Goal: Browse casually

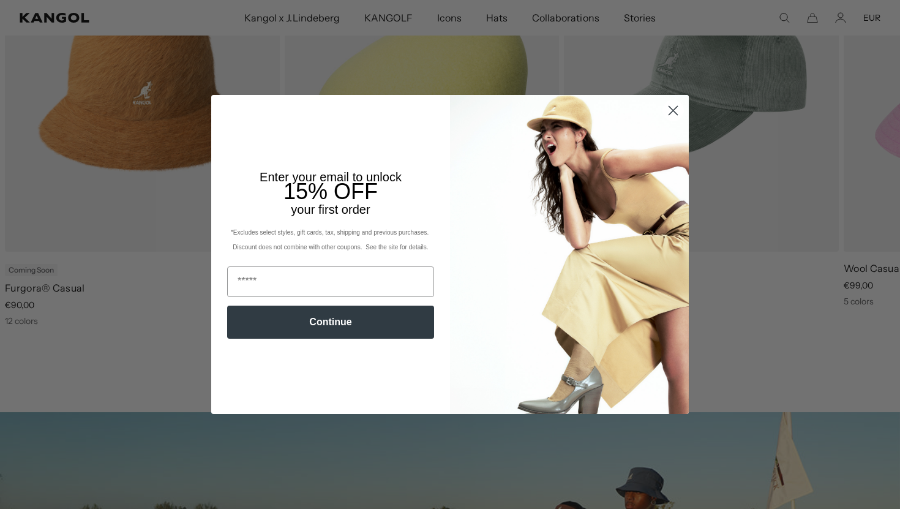
scroll to position [0, 252]
click at [667, 105] on circle "Close dialog" at bounding box center [673, 110] width 20 height 20
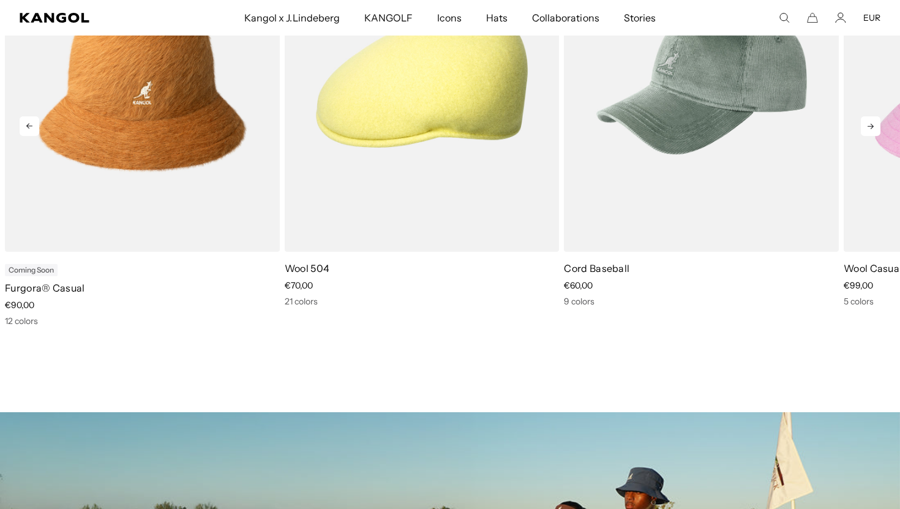
scroll to position [0, 0]
click at [867, 126] on icon at bounding box center [871, 126] width 20 height 20
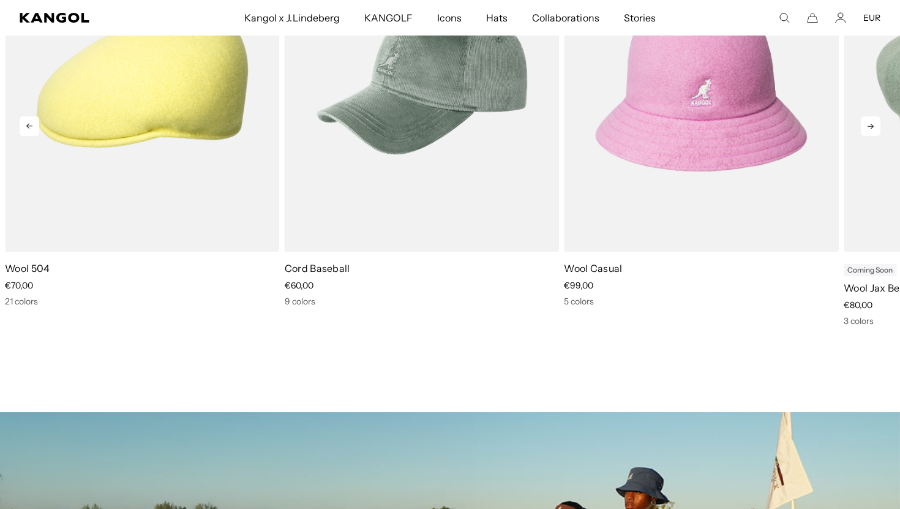
scroll to position [0, 252]
click at [867, 126] on icon at bounding box center [871, 126] width 20 height 20
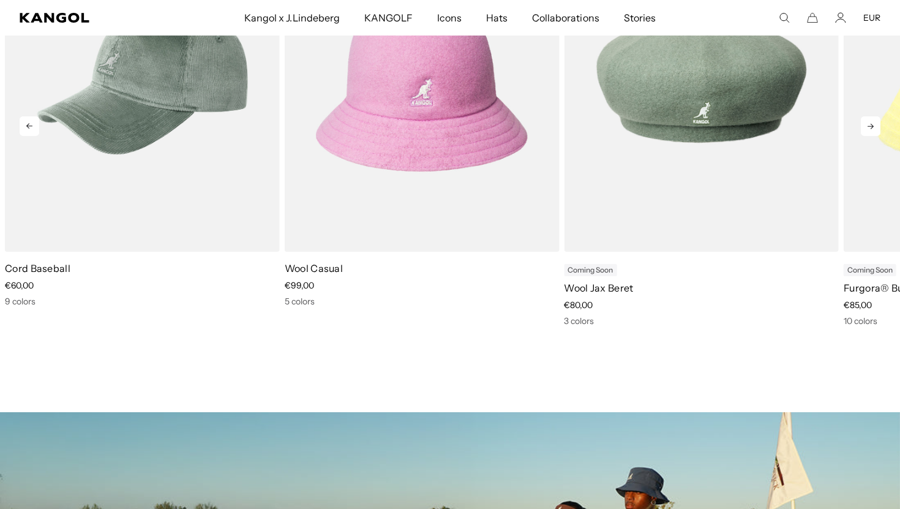
click at [867, 126] on icon at bounding box center [871, 126] width 20 height 20
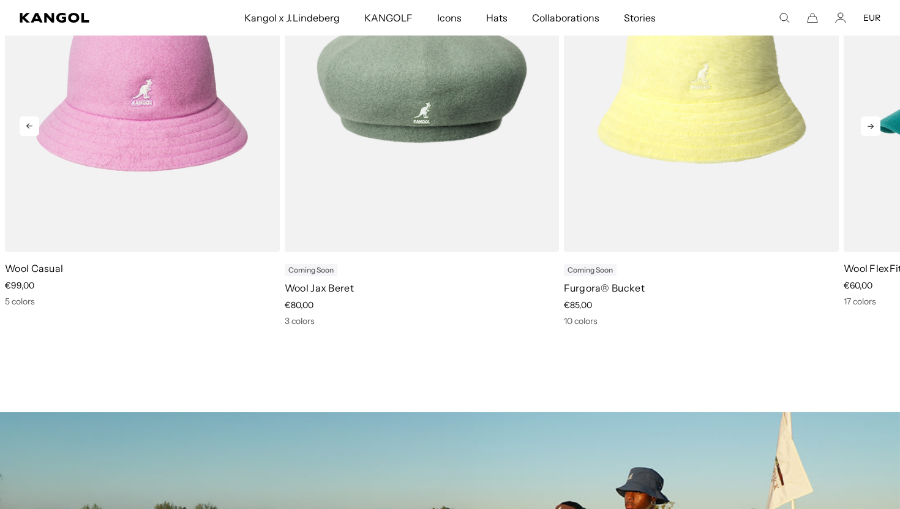
click at [867, 126] on icon at bounding box center [871, 126] width 20 height 20
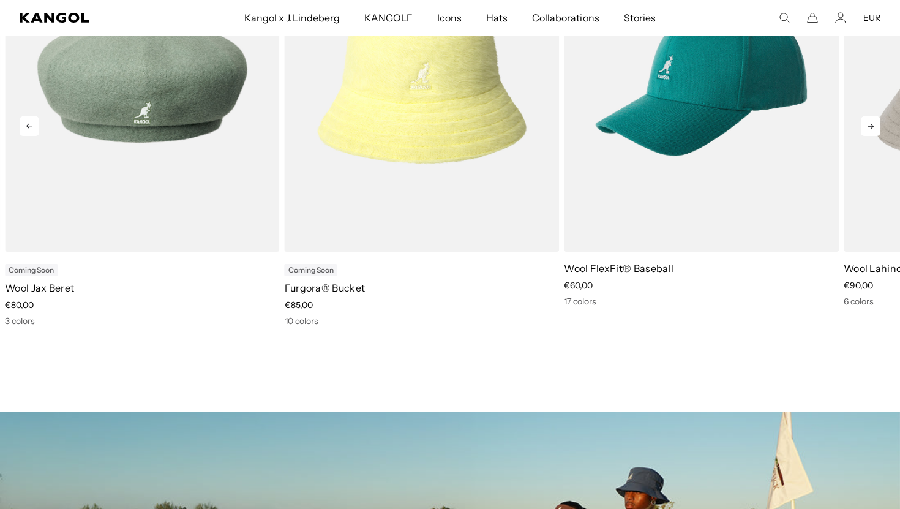
click at [867, 126] on icon at bounding box center [871, 126] width 20 height 20
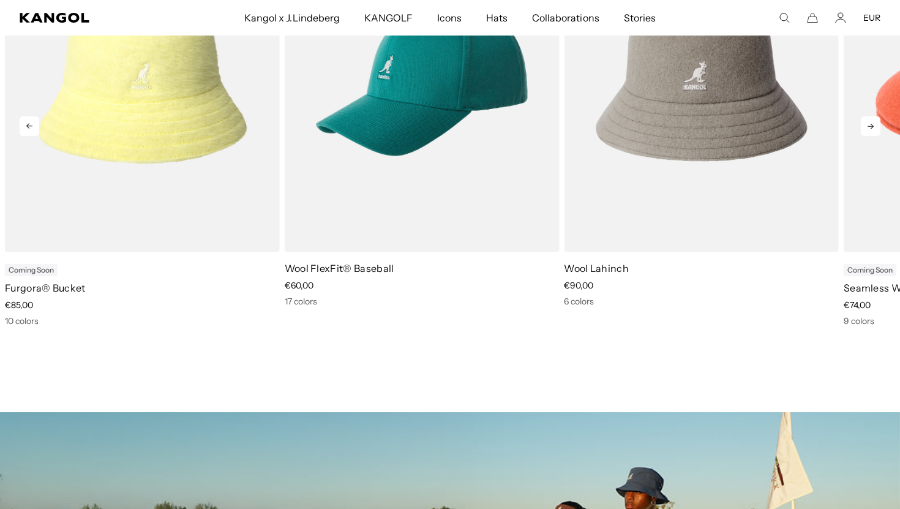
scroll to position [0, 0]
click at [867, 126] on icon at bounding box center [871, 126] width 20 height 20
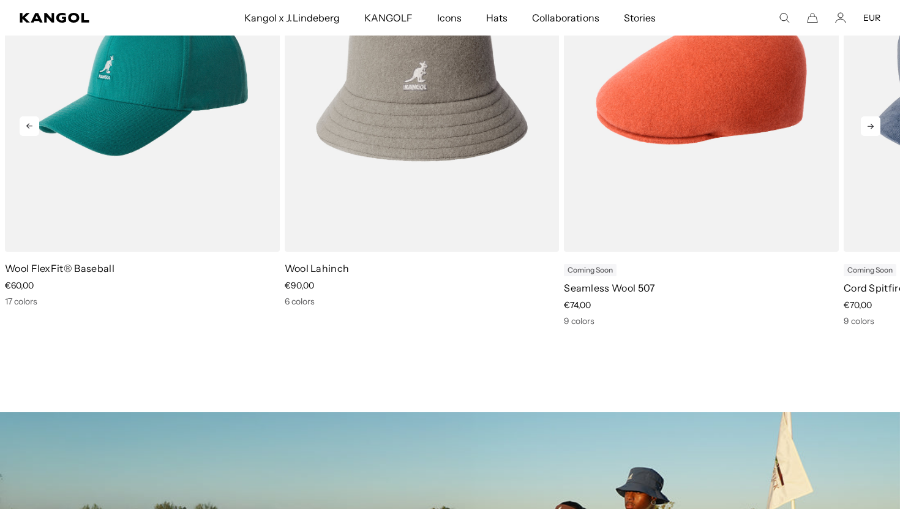
click at [867, 126] on icon at bounding box center [871, 126] width 20 height 20
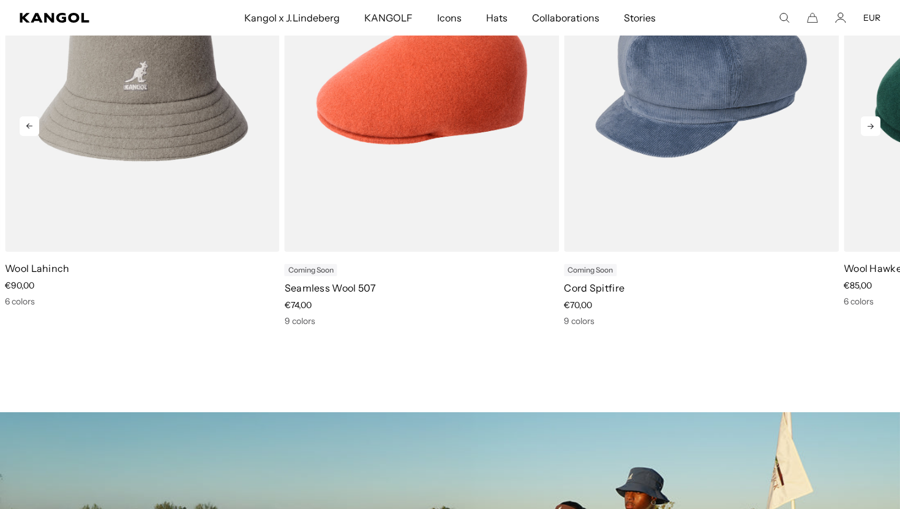
click at [867, 126] on icon at bounding box center [871, 126] width 20 height 20
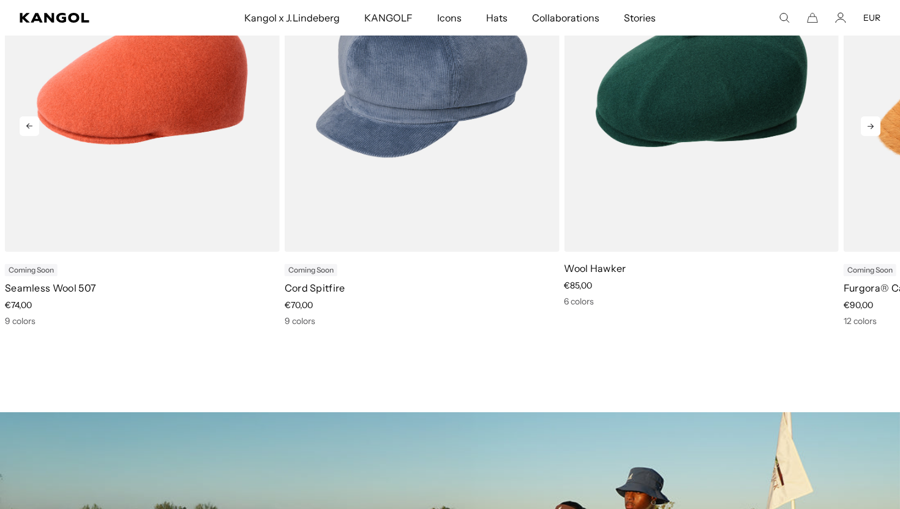
click at [867, 126] on icon at bounding box center [871, 126] width 20 height 20
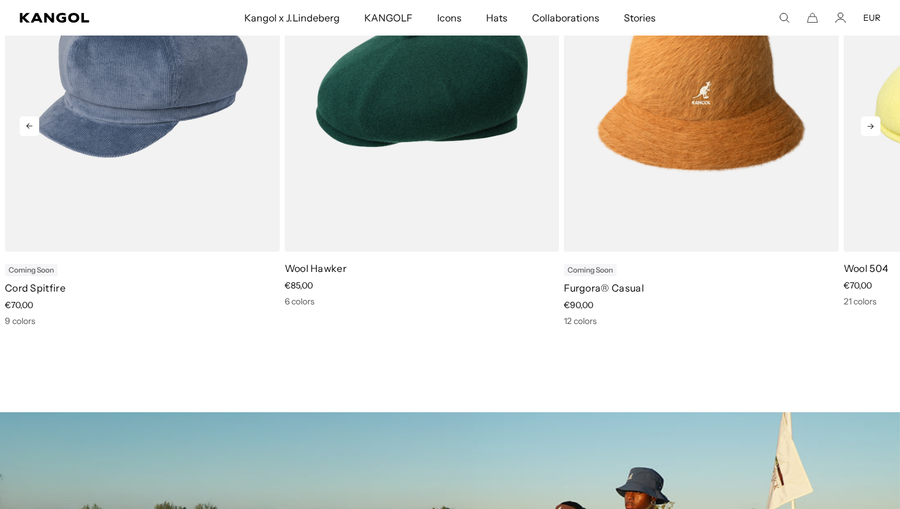
click at [867, 127] on icon at bounding box center [871, 126] width 20 height 20
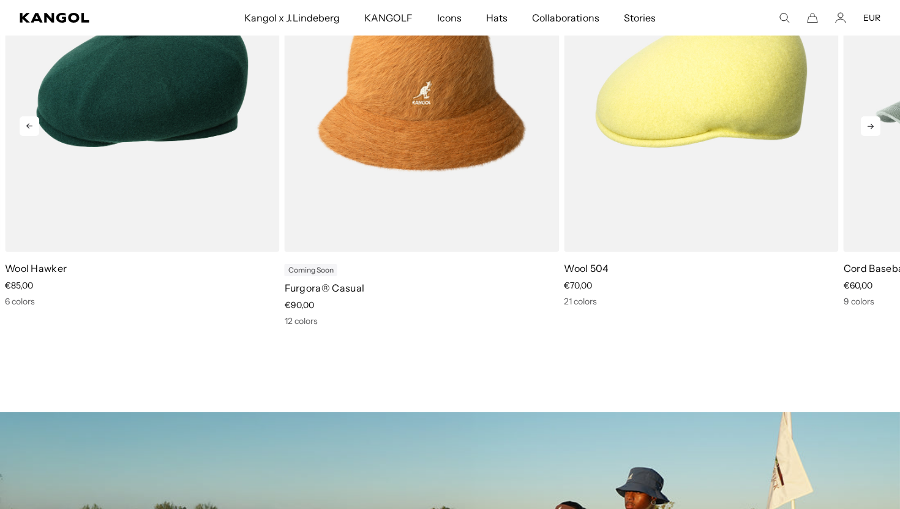
click at [867, 127] on icon at bounding box center [871, 126] width 20 height 20
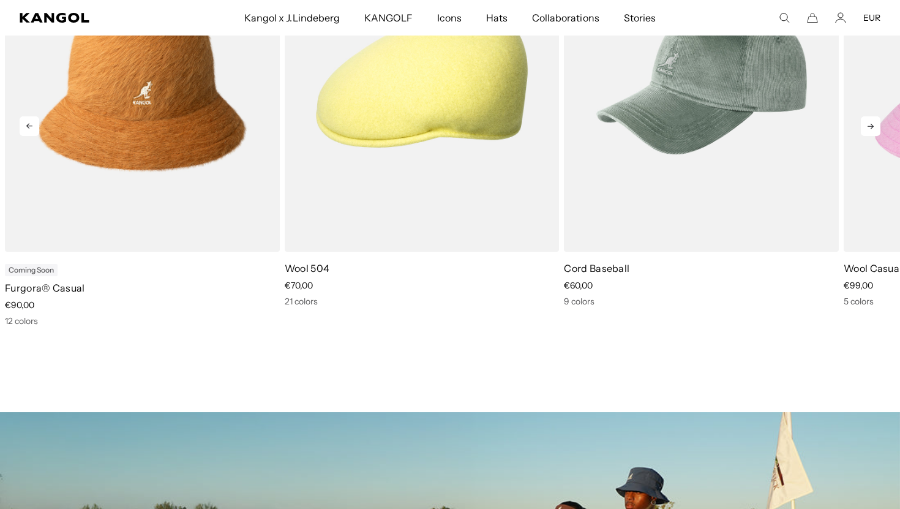
click at [867, 127] on icon at bounding box center [871, 126] width 20 height 20
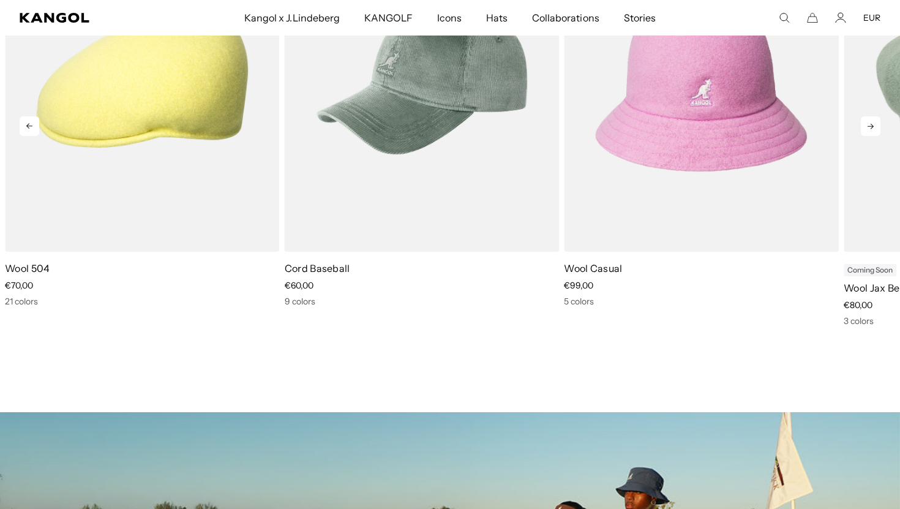
click at [867, 127] on icon at bounding box center [871, 126] width 20 height 20
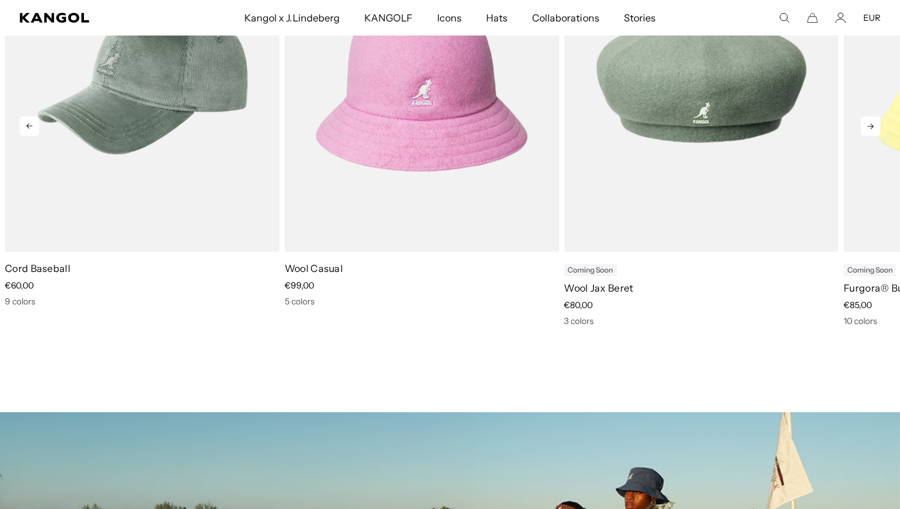
scroll to position [0, 252]
click at [867, 127] on icon at bounding box center [871, 126] width 20 height 20
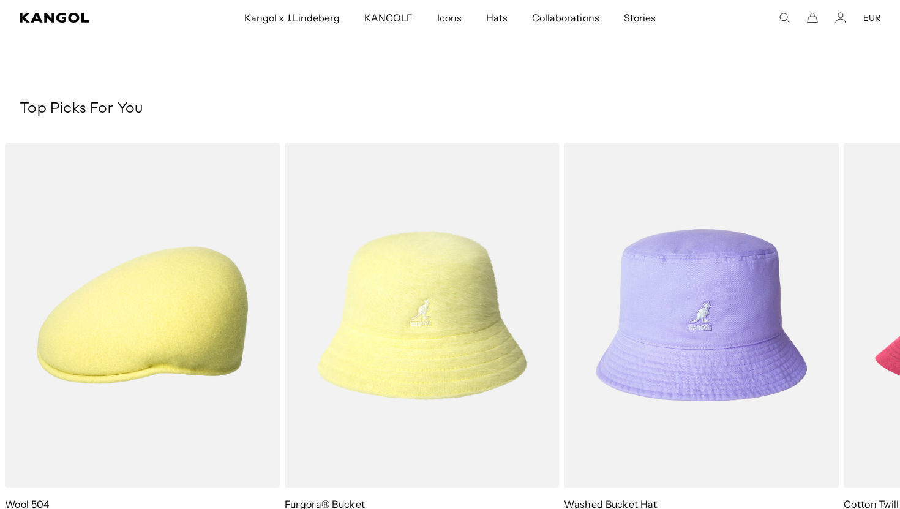
scroll to position [0, 0]
